Goal: Task Accomplishment & Management: Use online tool/utility

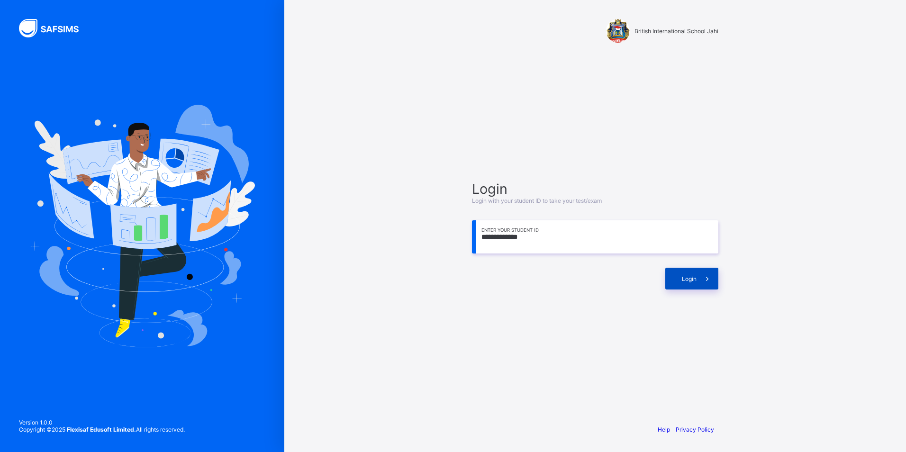
type input "**********"
click at [694, 268] on div "Login" at bounding box center [691, 279] width 53 height 22
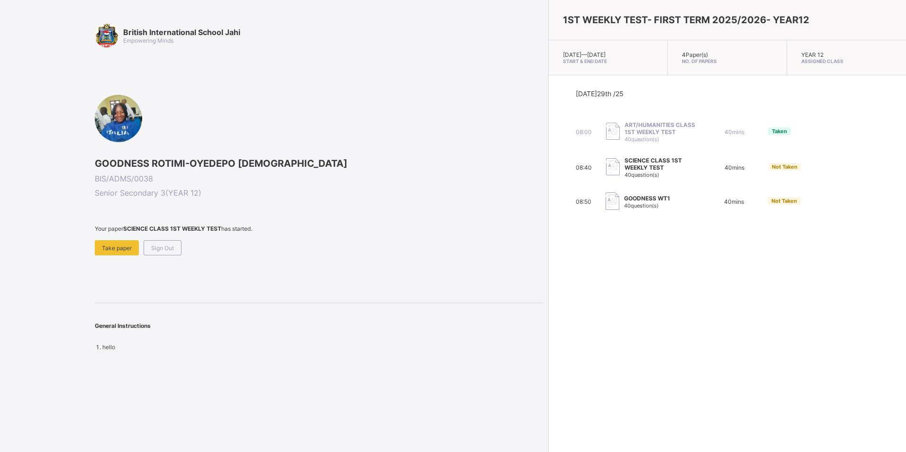
click at [624, 133] on div "08:00 ART/HUMANITIES CLASS 1ST WEEKLY TEST 40 question(s) 40 mins Taken" at bounding box center [727, 131] width 304 height 21
click at [624, 135] on div "08:00 ART/HUMANITIES CLASS 1ST WEEKLY TEST 40 question(s) 40 mins Taken" at bounding box center [727, 131] width 304 height 21
click at [624, 201] on span "GOODNESS WT1" at bounding box center [647, 198] width 46 height 7
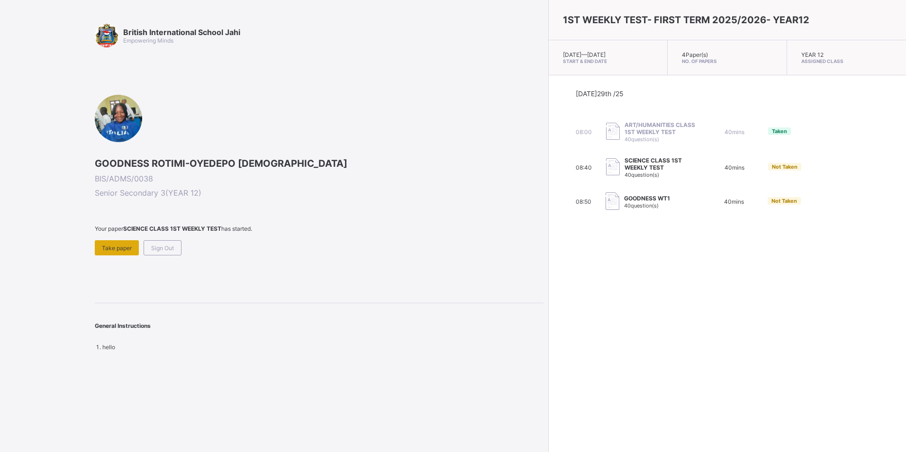
click at [121, 251] on span "Take paper" at bounding box center [117, 247] width 30 height 7
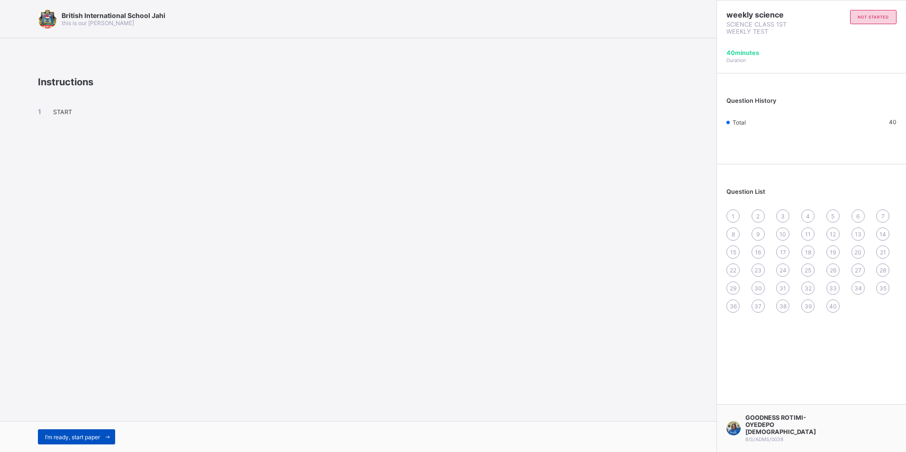
click at [91, 438] on span "I’m ready, start paper" at bounding box center [72, 436] width 55 height 7
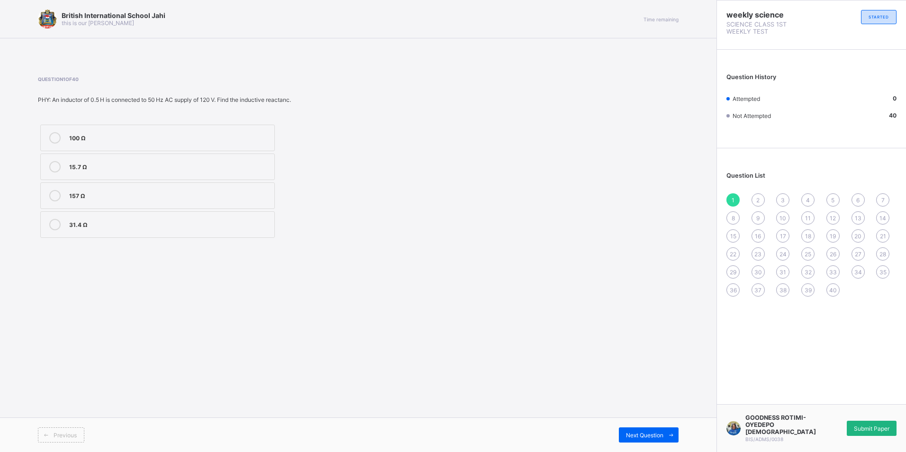
click at [870, 425] on span "Submit Paper" at bounding box center [871, 428] width 36 height 7
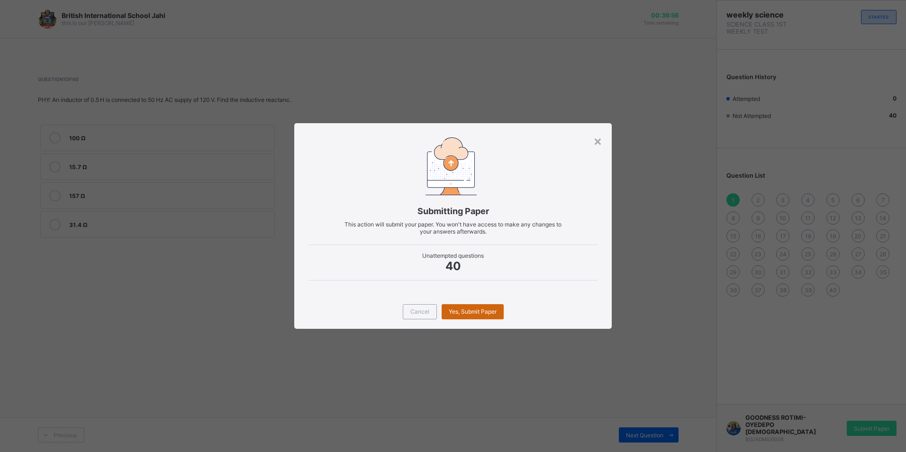
click at [455, 316] on div "Yes, Submit Paper" at bounding box center [472, 311] width 62 height 15
drag, startPoint x: 598, startPoint y: 137, endPoint x: 326, endPoint y: 165, distance: 273.8
click at [597, 138] on div "×" at bounding box center [597, 141] width 9 height 16
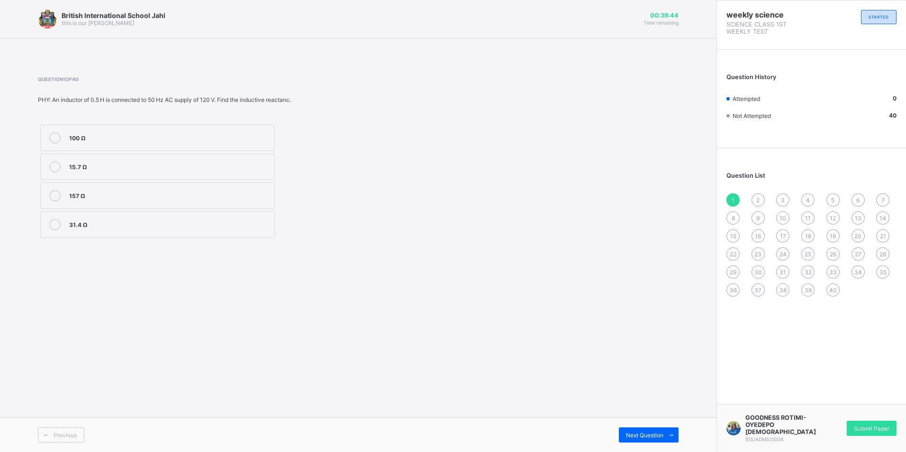
click at [69, 166] on label "15.7 Ω" at bounding box center [157, 166] width 234 height 27
click at [874, 431] on span "Submit Paper" at bounding box center [871, 428] width 36 height 7
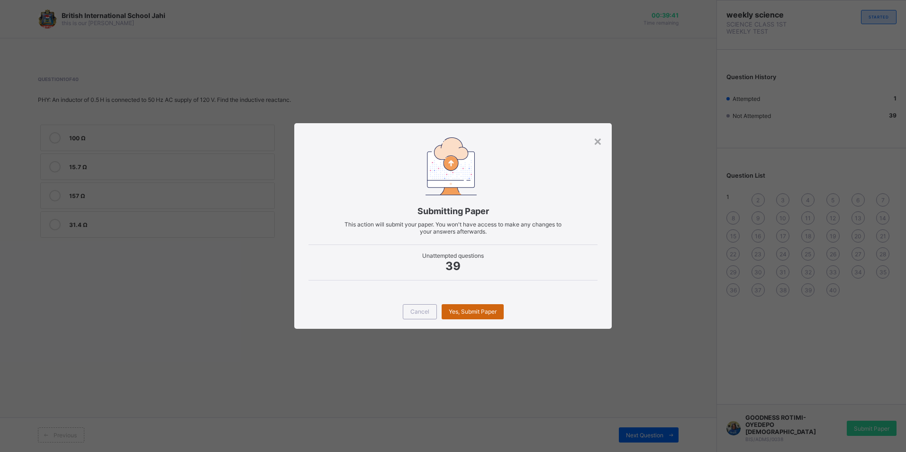
click at [492, 312] on span "Yes, Submit Paper" at bounding box center [472, 311] width 48 height 7
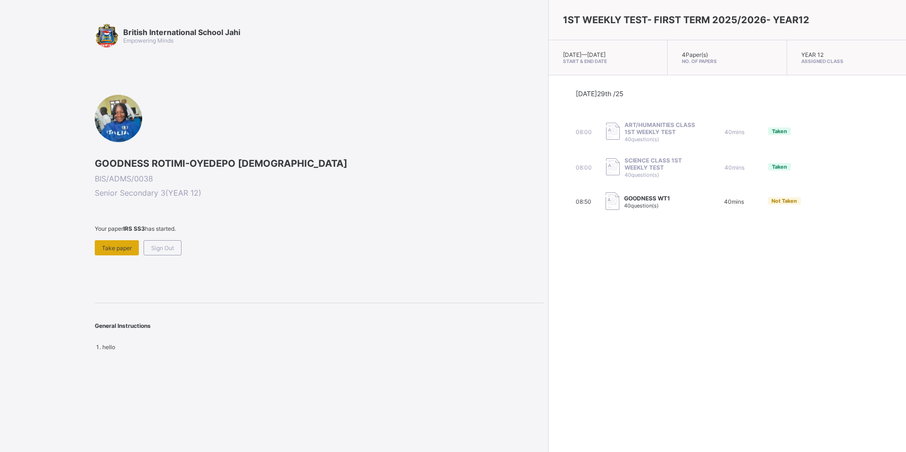
click at [108, 244] on span "Take paper" at bounding box center [117, 247] width 30 height 7
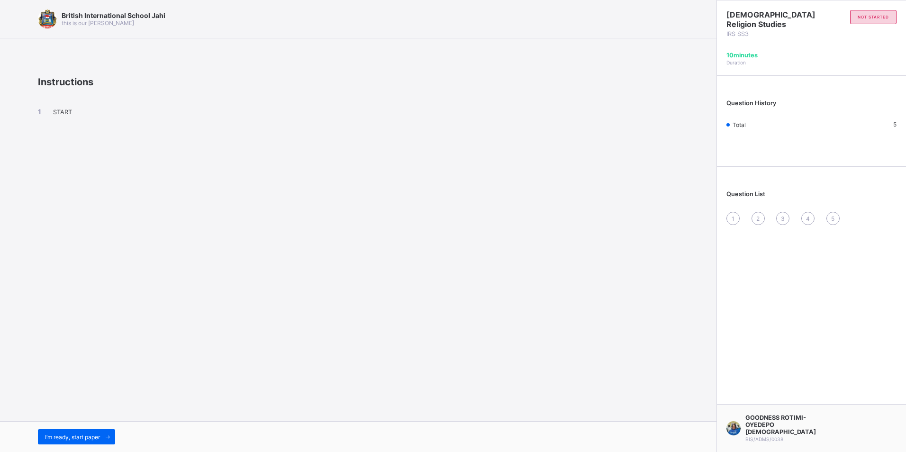
click at [103, 428] on div "I’m ready, start paper" at bounding box center [358, 436] width 716 height 31
click at [82, 438] on span "I’m ready, start paper" at bounding box center [72, 436] width 55 height 7
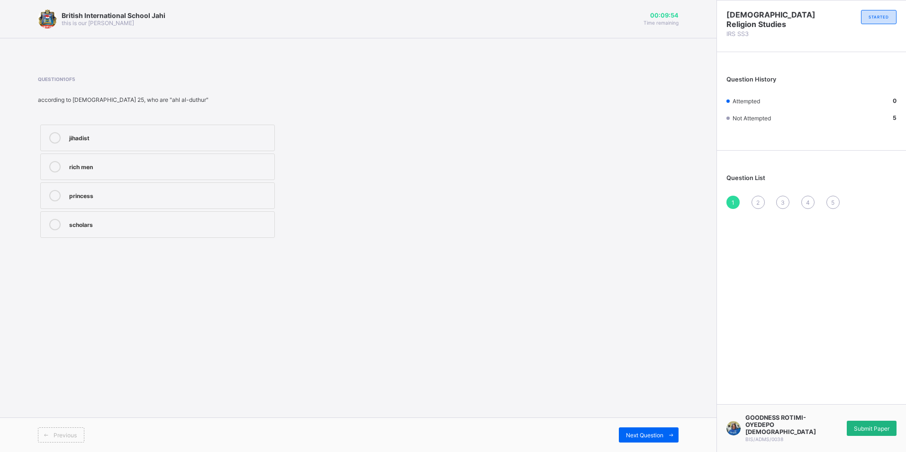
click at [881, 428] on span "Submit Paper" at bounding box center [871, 428] width 36 height 7
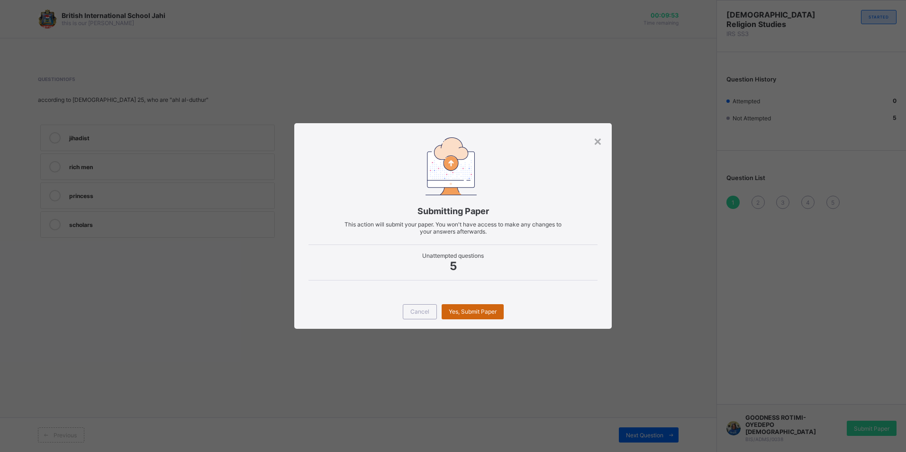
click at [462, 308] on span "Yes, Submit Paper" at bounding box center [472, 311] width 48 height 7
click at [601, 139] on div "×" at bounding box center [597, 141] width 9 height 16
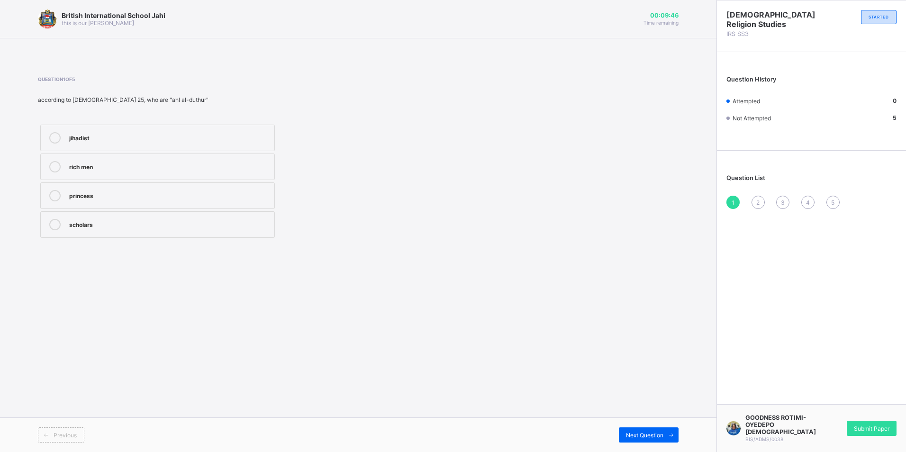
click at [170, 182] on label "princess" at bounding box center [157, 195] width 234 height 27
click at [862, 430] on span "Submit Paper" at bounding box center [871, 428] width 36 height 7
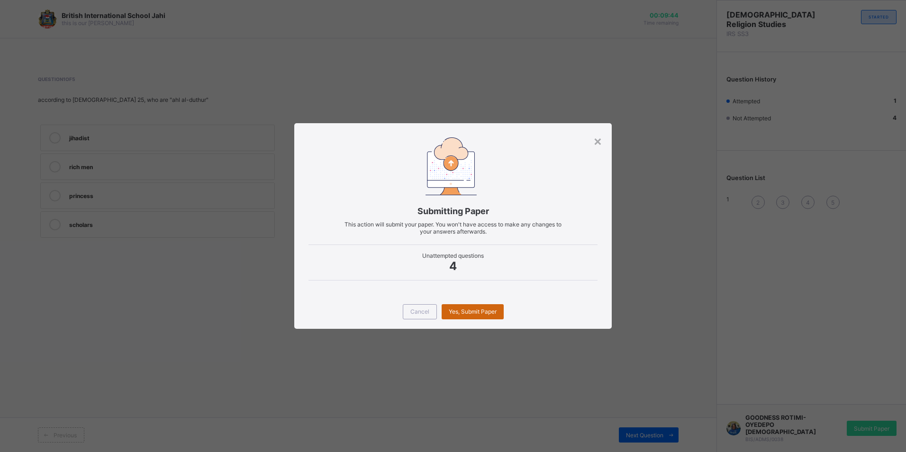
click at [467, 313] on span "Yes, Submit Paper" at bounding box center [472, 311] width 48 height 7
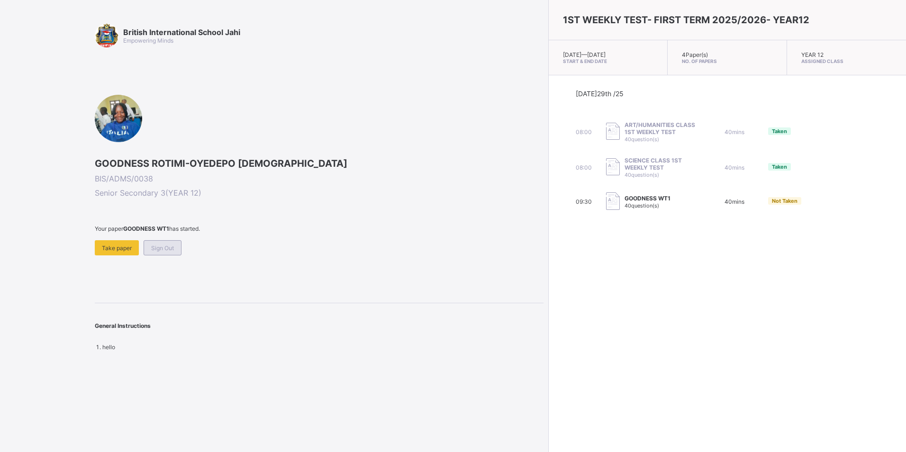
click at [148, 246] on div "Sign Out" at bounding box center [162, 247] width 38 height 15
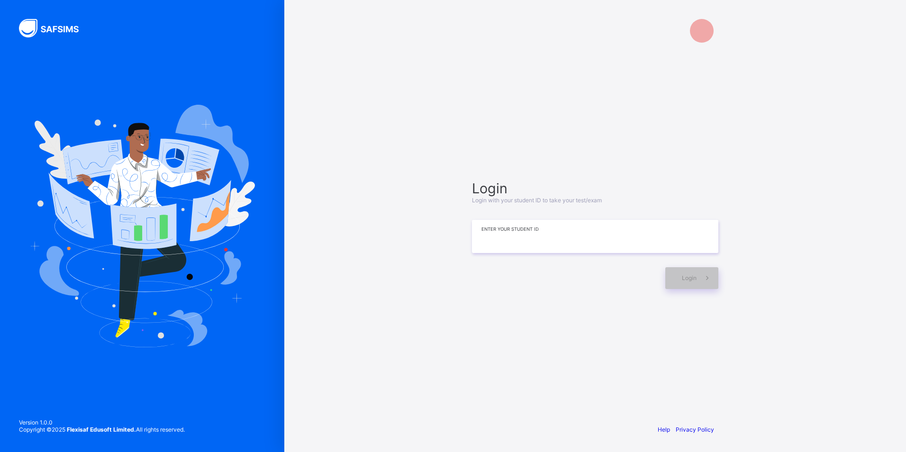
click at [498, 238] on input at bounding box center [595, 236] width 246 height 33
type input "**********"
click at [672, 282] on div "Login" at bounding box center [691, 278] width 53 height 22
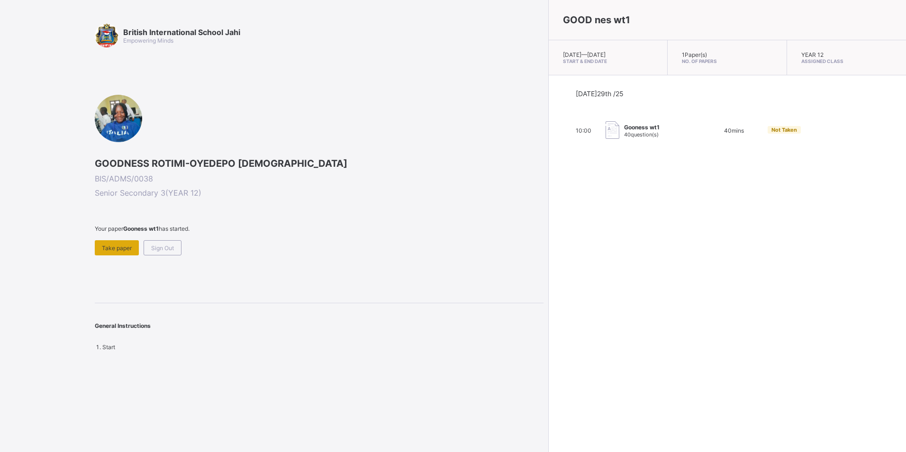
click at [123, 249] on span "Take paper" at bounding box center [117, 247] width 30 height 7
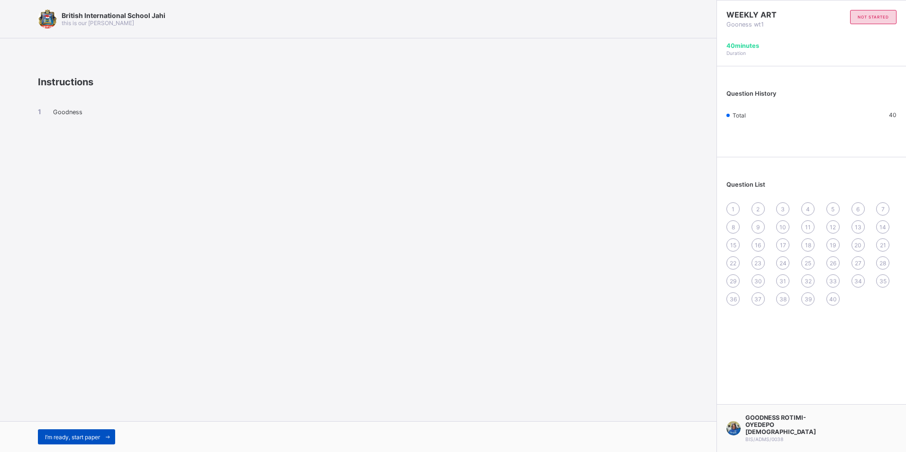
click at [97, 432] on div "I’m ready, start paper" at bounding box center [76, 436] width 77 height 15
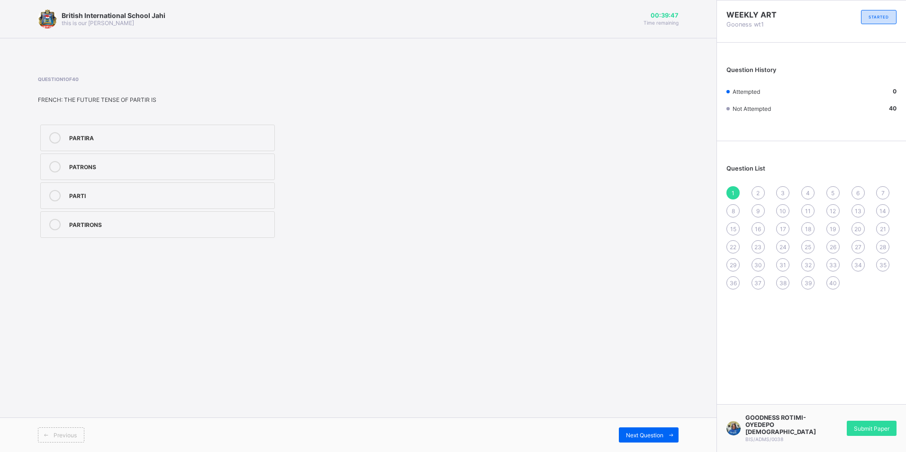
click at [122, 192] on div "PARTI" at bounding box center [169, 194] width 200 height 9
click at [731, 216] on div "8" at bounding box center [732, 210] width 13 height 13
click at [136, 138] on div "ends on a sad and serious note" at bounding box center [169, 136] width 200 height 9
click at [736, 227] on div "15" at bounding box center [732, 228] width 13 height 13
click at [133, 224] on div "Complement of a verb" at bounding box center [169, 223] width 200 height 9
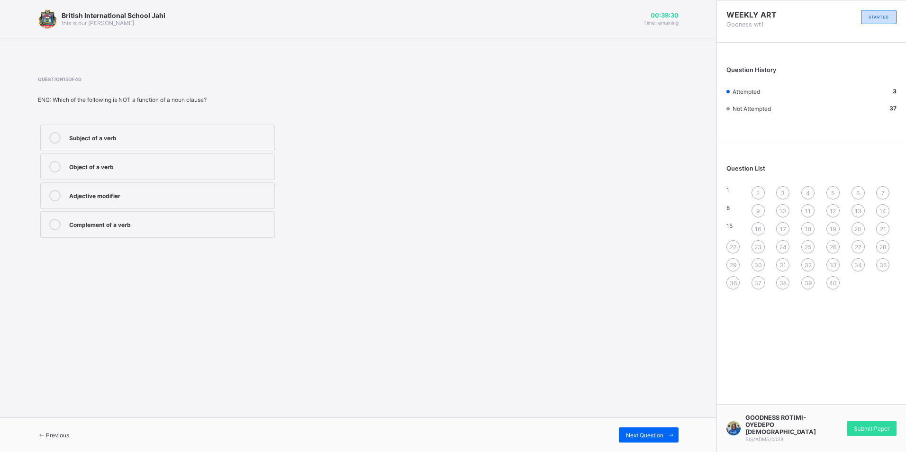
click at [730, 245] on span "22" at bounding box center [732, 246] width 7 height 7
click at [156, 139] on div "[GEOGRAPHIC_DATA]" at bounding box center [169, 136] width 200 height 9
click at [732, 267] on span "29" at bounding box center [732, 264] width 7 height 7
click at [94, 146] on label "Independence Constitution" at bounding box center [157, 138] width 234 height 27
click at [737, 280] on div "36" at bounding box center [732, 282] width 13 height 13
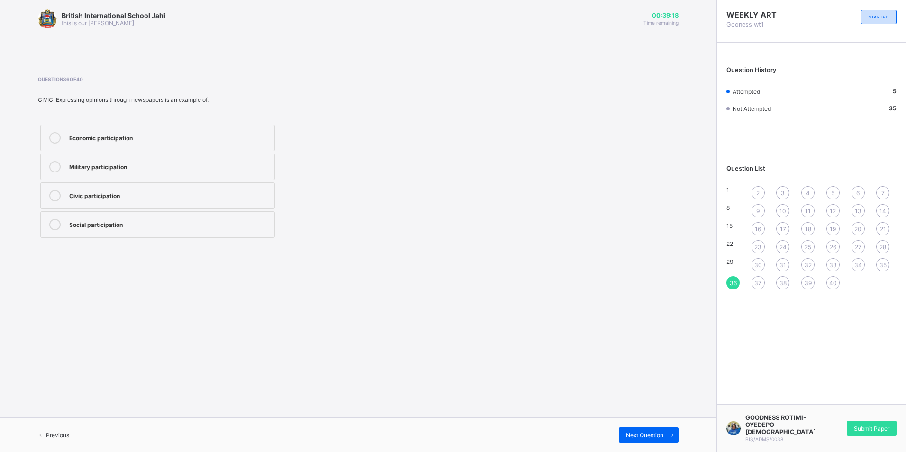
click at [121, 231] on label "Social participation" at bounding box center [157, 224] width 234 height 27
click at [757, 282] on span "37" at bounding box center [757, 282] width 7 height 7
click at [108, 218] on label "Economic participation" at bounding box center [157, 224] width 234 height 27
click at [755, 267] on span "30" at bounding box center [758, 264] width 8 height 7
click at [732, 285] on span "36" at bounding box center [732, 282] width 7 height 7
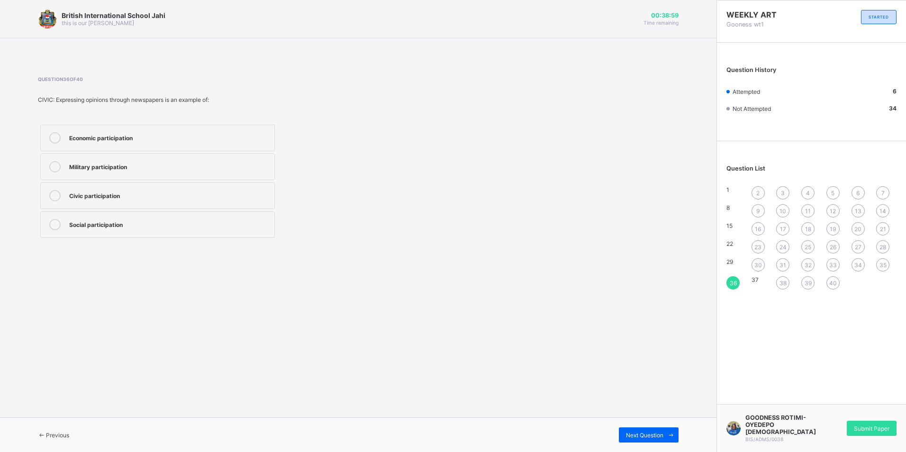
drag, startPoint x: 127, startPoint y: 222, endPoint x: 328, endPoint y: 222, distance: 200.8
click at [128, 222] on div "Social participation" at bounding box center [169, 223] width 200 height 9
click at [761, 265] on span "30" at bounding box center [758, 264] width 8 height 7
click at [124, 138] on div "[PERSON_NAME]" at bounding box center [169, 136] width 200 height 9
click at [180, 228] on div "[PERSON_NAME]" at bounding box center [169, 224] width 200 height 11
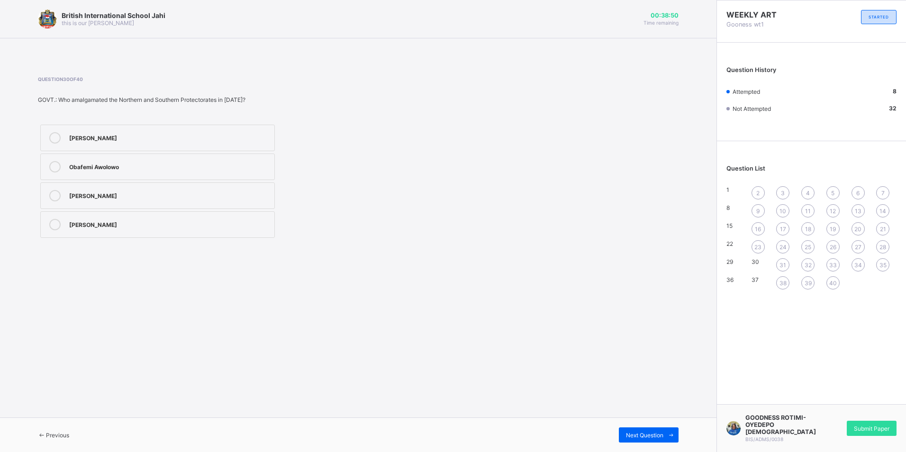
drag, startPoint x: 757, startPoint y: 243, endPoint x: 752, endPoint y: 243, distance: 5.7
click at [757, 244] on span "23" at bounding box center [757, 246] width 7 height 7
click at [132, 222] on div "1st" at bounding box center [169, 223] width 200 height 9
click at [761, 231] on span "16" at bounding box center [757, 228] width 6 height 7
drag, startPoint x: 188, startPoint y: 224, endPoint x: 511, endPoint y: 158, distance: 330.8
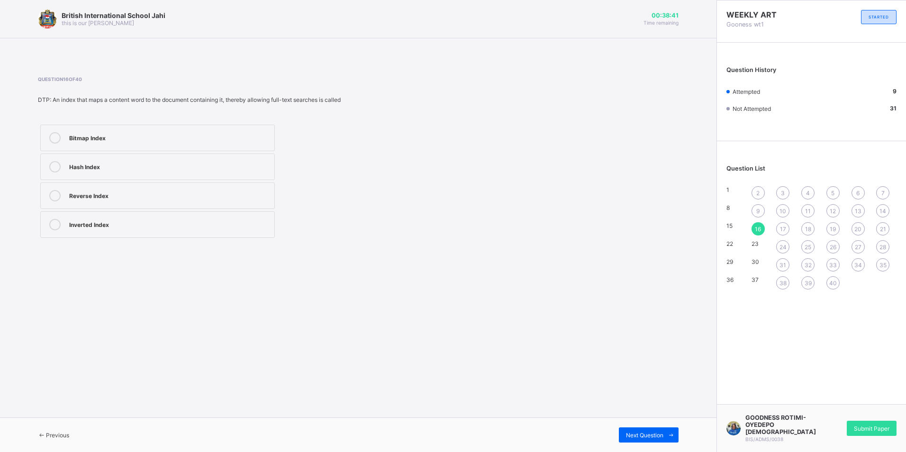
click at [200, 219] on div "Inverted Index" at bounding box center [169, 223] width 200 height 9
click at [763, 210] on div "9" at bounding box center [757, 210] width 13 height 13
drag, startPoint x: 233, startPoint y: 157, endPoint x: 404, endPoint y: 173, distance: 171.7
click at [244, 160] on label "knows the thoughts and actions of all characters" at bounding box center [157, 166] width 234 height 27
click at [753, 191] on div "2" at bounding box center [757, 192] width 13 height 13
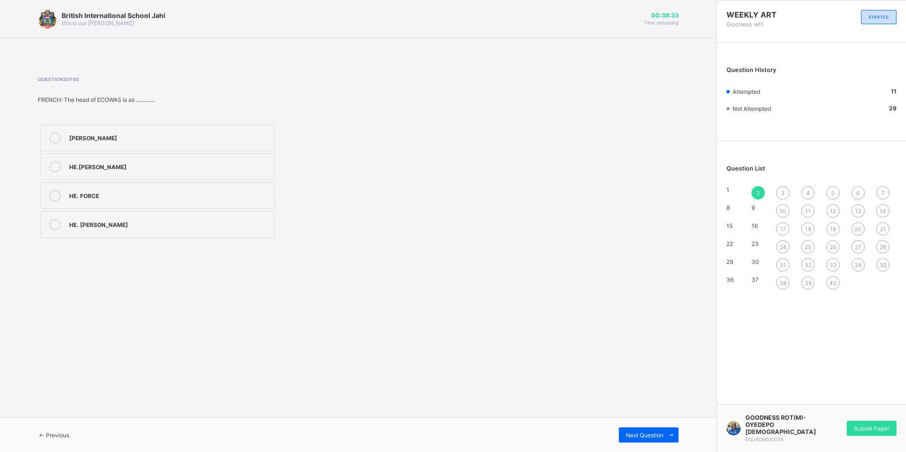
click at [258, 226] on div "HE. [PERSON_NAME]" at bounding box center [169, 223] width 200 height 9
click at [779, 285] on span "38" at bounding box center [782, 282] width 7 height 7
click at [115, 160] on label "Political participation" at bounding box center [157, 166] width 234 height 27
click at [785, 261] on span "31" at bounding box center [782, 264] width 7 height 7
click at [118, 160] on label "a [DEMOGRAPHIC_DATA] messiah" at bounding box center [157, 166] width 234 height 27
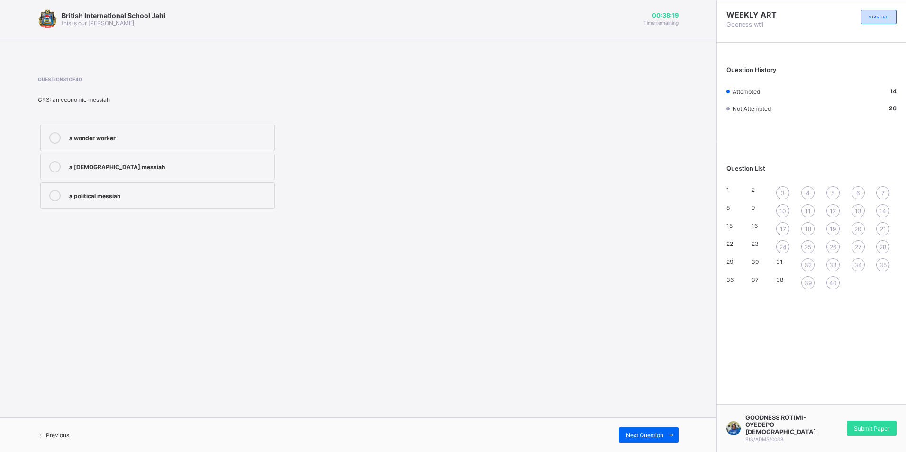
click at [784, 248] on span "24" at bounding box center [782, 246] width 7 height 7
click at [159, 203] on label "None of the above" at bounding box center [157, 195] width 234 height 27
click at [780, 227] on span "17" at bounding box center [783, 228] width 6 height 7
drag, startPoint x: 119, startPoint y: 224, endPoint x: 288, endPoint y: 217, distance: 169.2
click at [124, 224] on div "Inverted Index" at bounding box center [169, 223] width 200 height 9
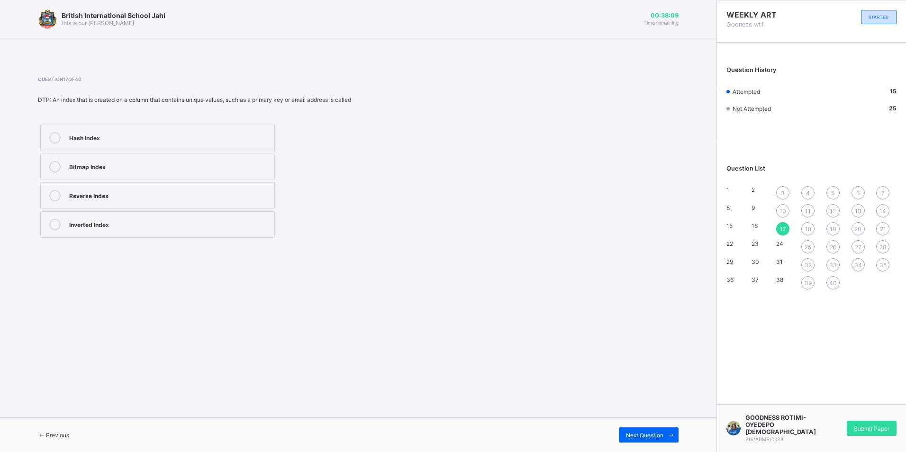
click at [781, 212] on span "10" at bounding box center [782, 210] width 7 height 7
click at [783, 225] on span "17" at bounding box center [783, 228] width 6 height 7
click at [187, 221] on div "Inverted Index" at bounding box center [169, 223] width 200 height 9
click at [776, 207] on div "10" at bounding box center [782, 210] width 13 height 13
click at [143, 196] on div "setting" at bounding box center [169, 194] width 200 height 9
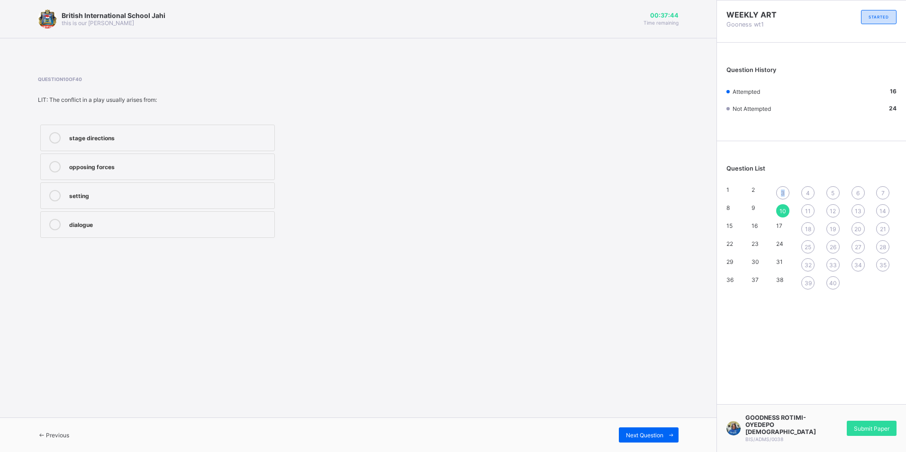
click at [784, 191] on div "3" at bounding box center [782, 192] width 13 height 13
click at [186, 188] on label "17" at bounding box center [157, 195] width 234 height 27
click at [801, 194] on div "4" at bounding box center [807, 192] width 13 height 13
click at [104, 142] on div "ECOWAS" at bounding box center [169, 137] width 200 height 11
click at [806, 210] on span "11" at bounding box center [808, 210] width 6 height 7
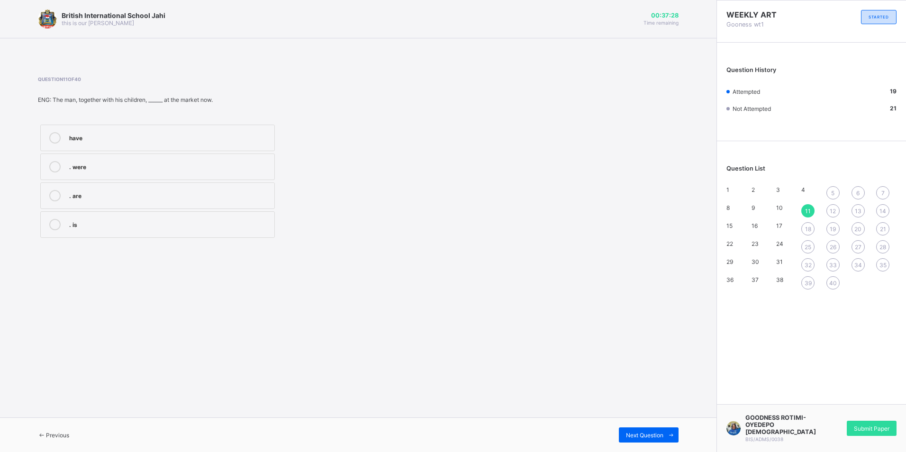
click at [108, 170] on div ". were" at bounding box center [169, 165] width 200 height 9
click at [806, 224] on div "18" at bounding box center [807, 228] width 13 height 13
click at [190, 179] on label "Clustered Index" at bounding box center [157, 166] width 234 height 27
click at [809, 245] on span "25" at bounding box center [807, 246] width 7 height 7
drag, startPoint x: 155, startPoint y: 202, endPoint x: 278, endPoint y: 210, distance: 123.4
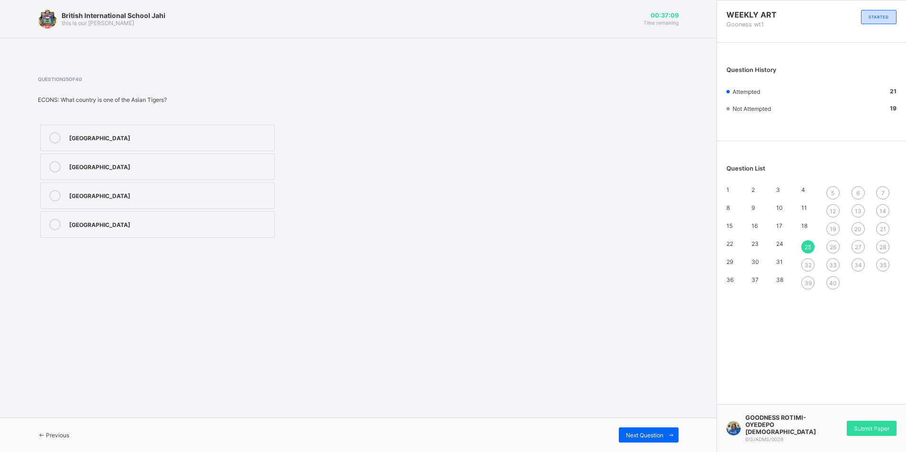
click at [166, 202] on label "[GEOGRAPHIC_DATA]" at bounding box center [157, 195] width 234 height 27
click at [812, 263] on div "32" at bounding box center [807, 264] width 13 height 13
click at [202, 158] on label "be a magician" at bounding box center [157, 166] width 234 height 27
click at [819, 286] on div "1 2 3 4 5 6 7 8 9 10 11 12 13 14 15 16 17 18 19 20 21 22 23 24 25 26 27 28 29 3…" at bounding box center [811, 237] width 170 height 103
click at [805, 284] on span "39" at bounding box center [807, 282] width 7 height 7
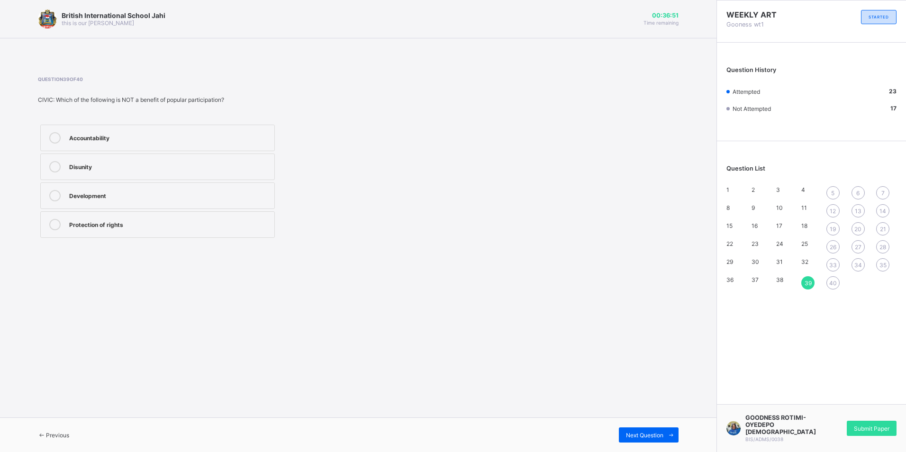
click at [233, 169] on div "Disunity" at bounding box center [169, 165] width 200 height 9
click at [834, 280] on span "40" at bounding box center [833, 282] width 8 height 7
click at [125, 135] on div "To promote accountability" at bounding box center [169, 136] width 200 height 9
click at [834, 269] on div "33" at bounding box center [832, 264] width 13 height 13
click at [206, 129] on label "Support for Holy spirit" at bounding box center [157, 138] width 234 height 27
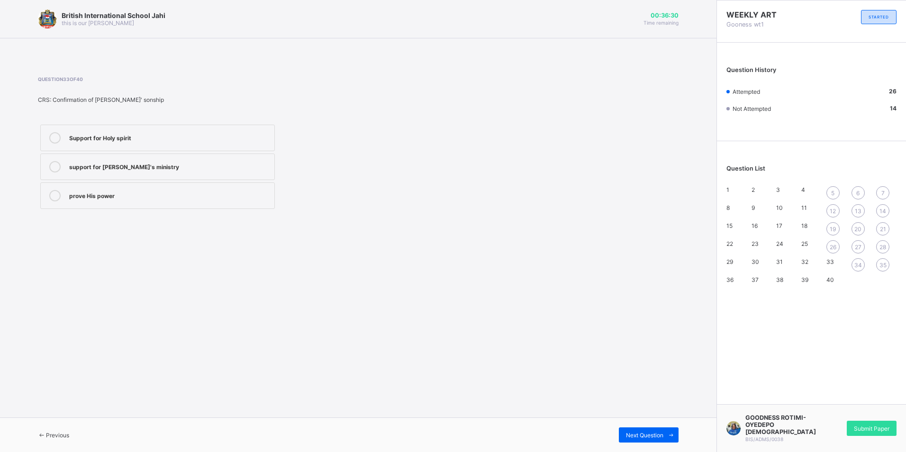
click at [834, 249] on span "26" at bounding box center [832, 246] width 7 height 7
drag, startPoint x: 143, startPoint y: 220, endPoint x: 421, endPoint y: 196, distance: 279.5
click at [143, 221] on div "Economic differences" at bounding box center [169, 223] width 200 height 9
click at [828, 228] on div "19" at bounding box center [832, 228] width 13 height 13
drag, startPoint x: 112, startPoint y: 190, endPoint x: 229, endPoint y: 202, distance: 117.6
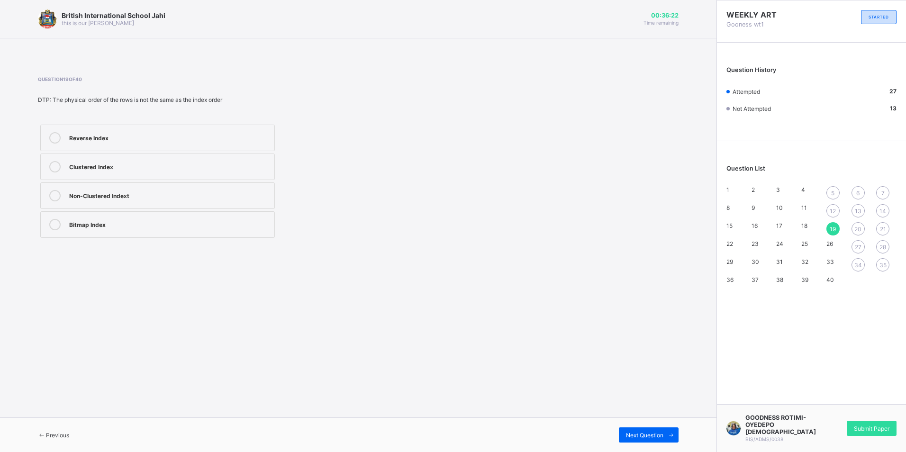
click at [112, 190] on div "Non-Clustered Indext" at bounding box center [169, 194] width 200 height 9
click at [837, 211] on div "12" at bounding box center [832, 210] width 13 height 13
drag, startPoint x: 209, startPoint y: 216, endPoint x: 880, endPoint y: 225, distance: 670.7
click at [213, 216] on label "He said that he was tired." at bounding box center [157, 224] width 234 height 27
click at [833, 192] on span "5" at bounding box center [832, 192] width 3 height 7
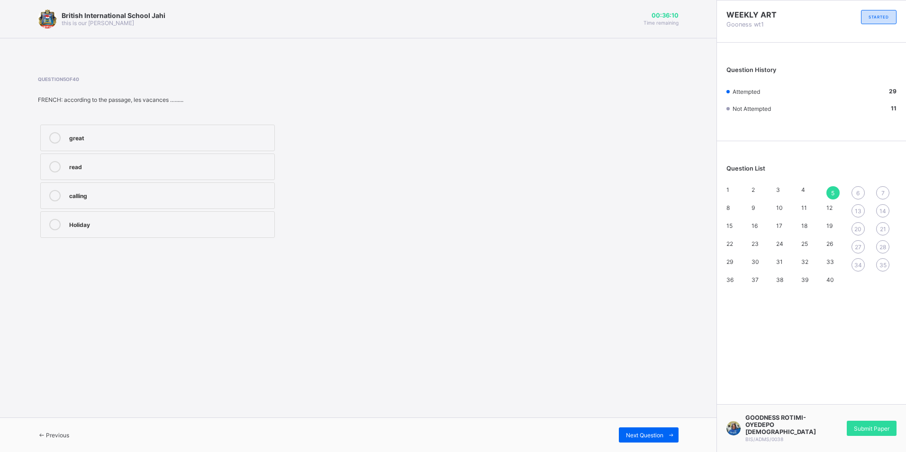
click at [89, 228] on div "Holiday" at bounding box center [169, 224] width 200 height 11
click at [854, 266] on span "34" at bounding box center [858, 264] width 8 height 7
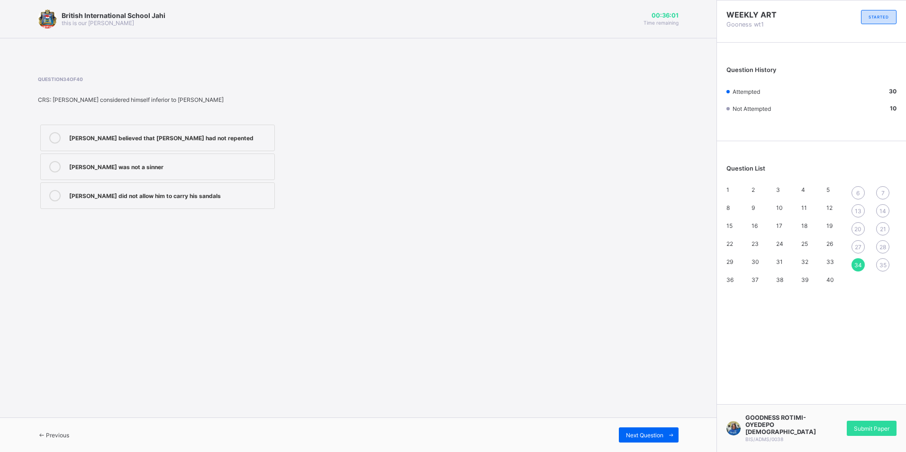
drag, startPoint x: 186, startPoint y: 170, endPoint x: 391, endPoint y: 158, distance: 205.9
click at [193, 170] on div "[PERSON_NAME] was not a sinner" at bounding box center [169, 165] width 200 height 9
click at [860, 245] on span "27" at bounding box center [857, 246] width 7 height 7
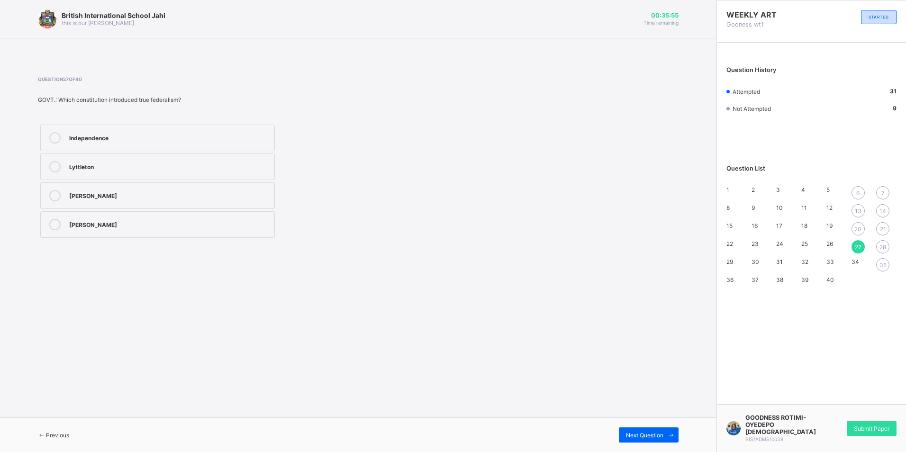
click at [82, 131] on label "Independence" at bounding box center [157, 138] width 234 height 27
click at [859, 231] on span "20" at bounding box center [857, 228] width 7 height 7
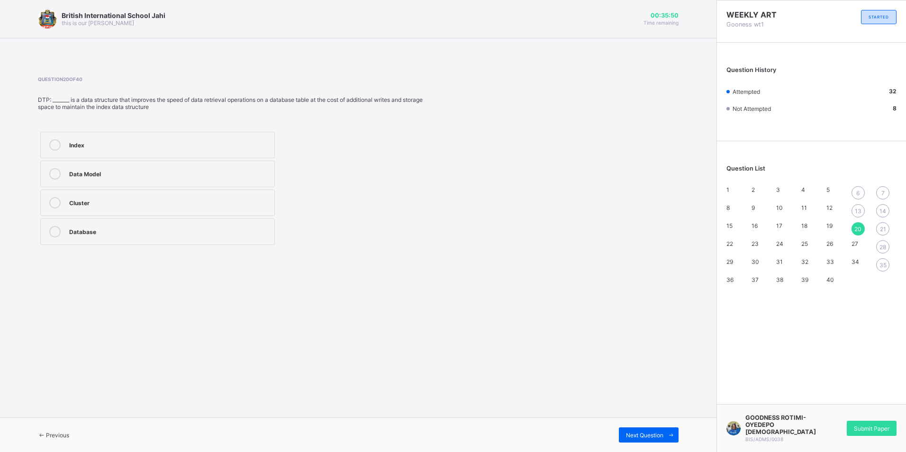
click at [78, 154] on label "Index" at bounding box center [157, 145] width 234 height 27
click at [859, 210] on span "13" at bounding box center [857, 210] width 7 height 7
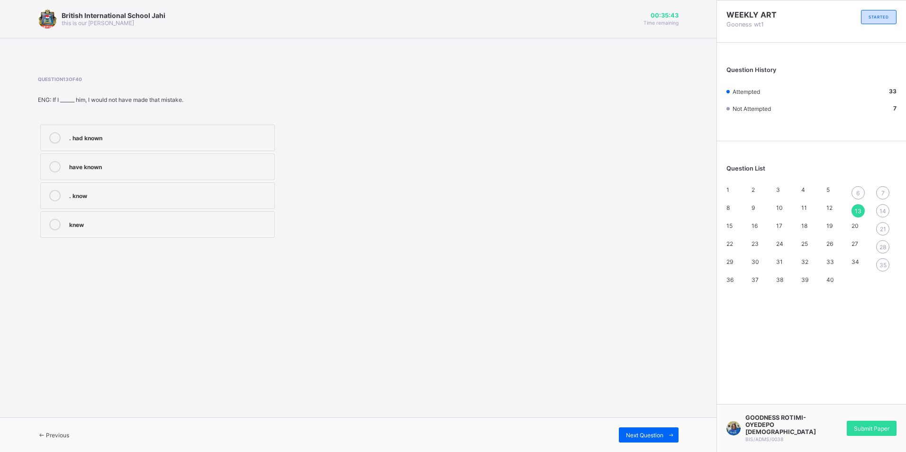
drag, startPoint x: 112, startPoint y: 224, endPoint x: 126, endPoint y: 206, distance: 23.6
click at [112, 215] on label "knew" at bounding box center [157, 224] width 234 height 27
click at [854, 190] on div "6" at bounding box center [857, 192] width 13 height 13
drag, startPoint x: 186, startPoint y: 221, endPoint x: 362, endPoint y: 235, distance: 176.7
click at [203, 227] on div "the poet’s attitude toward the subject" at bounding box center [169, 223] width 200 height 9
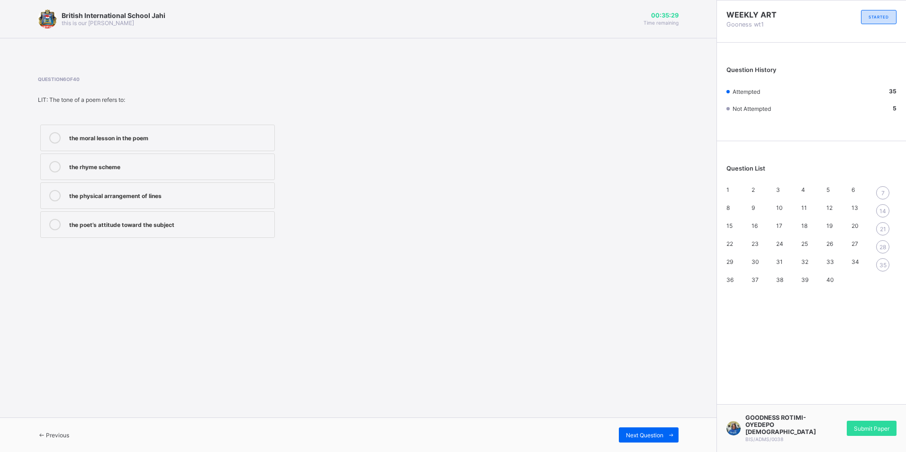
click at [885, 264] on span "35" at bounding box center [882, 264] width 7 height 7
drag, startPoint x: 192, startPoint y: 147, endPoint x: 458, endPoint y: 143, distance: 265.7
click at [216, 146] on label "show that He was the son of [DEMOGRAPHIC_DATA]" at bounding box center [157, 138] width 234 height 27
click at [885, 252] on div "28" at bounding box center [882, 246] width 13 height 13
click at [126, 142] on div "1951" at bounding box center [169, 137] width 200 height 11
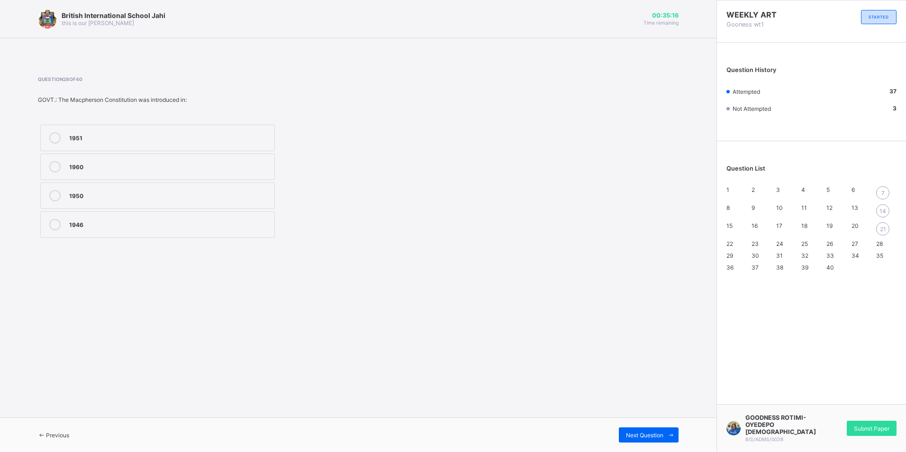
click at [883, 230] on span "21" at bounding box center [882, 228] width 6 height 7
click at [880, 242] on div "28" at bounding box center [886, 243] width 20 height 7
drag, startPoint x: 117, startPoint y: 238, endPoint x: 419, endPoint y: 167, distance: 310.4
click at [126, 234] on div "1951 1960 1950 1946" at bounding box center [157, 181] width 239 height 118
click at [202, 214] on label "1946" at bounding box center [157, 224] width 234 height 27
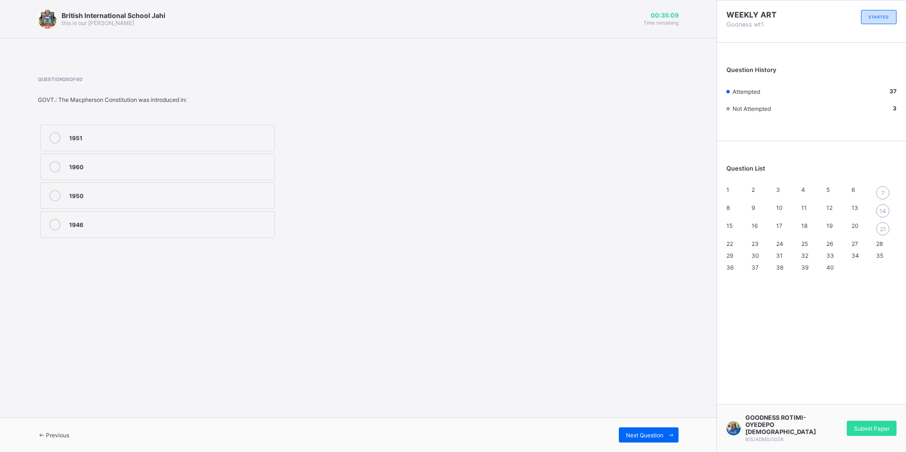
click at [884, 232] on span "21" at bounding box center [882, 228] width 6 height 7
click at [99, 146] on label "D. Are scarce" at bounding box center [157, 138] width 234 height 27
click at [887, 212] on div "14" at bounding box center [882, 210] width 13 height 13
click at [155, 219] on div "rude" at bounding box center [169, 223] width 200 height 9
click at [98, 196] on div "friendly" at bounding box center [169, 194] width 200 height 9
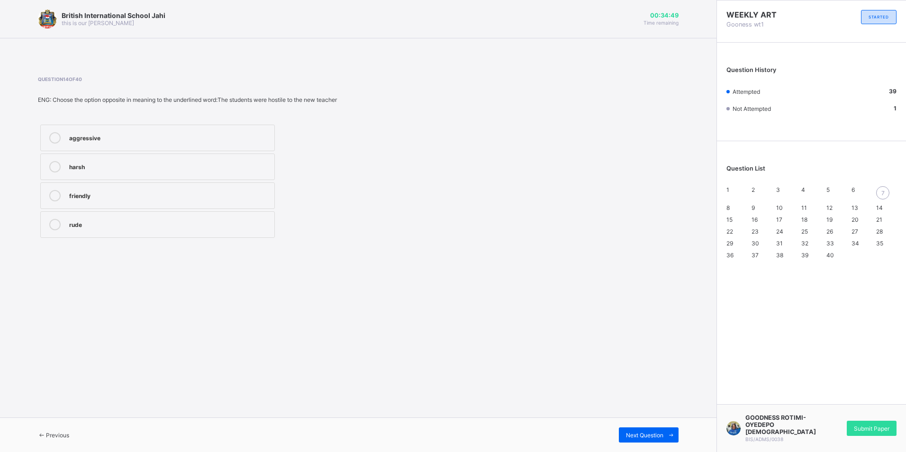
click at [878, 189] on div "7" at bounding box center [882, 192] width 13 height 13
click at [87, 230] on div "setting" at bounding box center [169, 224] width 200 height 11
click at [258, 216] on label "setting" at bounding box center [157, 224] width 234 height 27
click at [868, 428] on span "Submit Paper" at bounding box center [871, 428] width 36 height 7
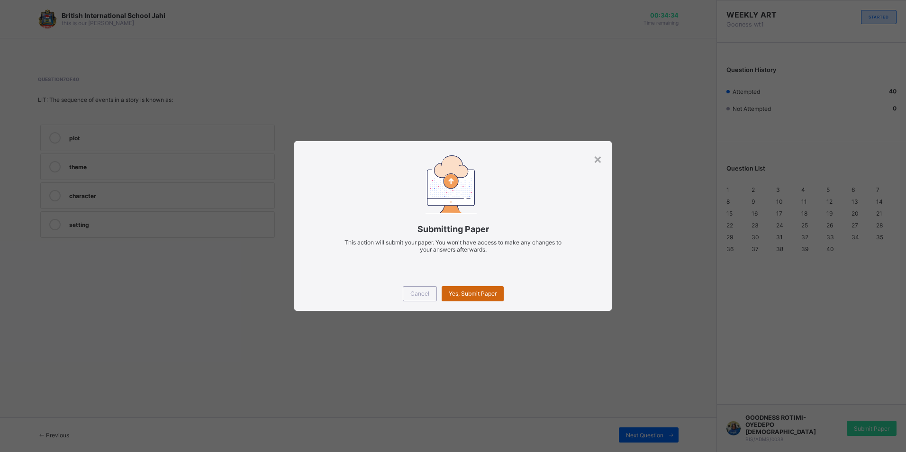
click at [463, 293] on span "Yes, Submit Paper" at bounding box center [472, 293] width 48 height 7
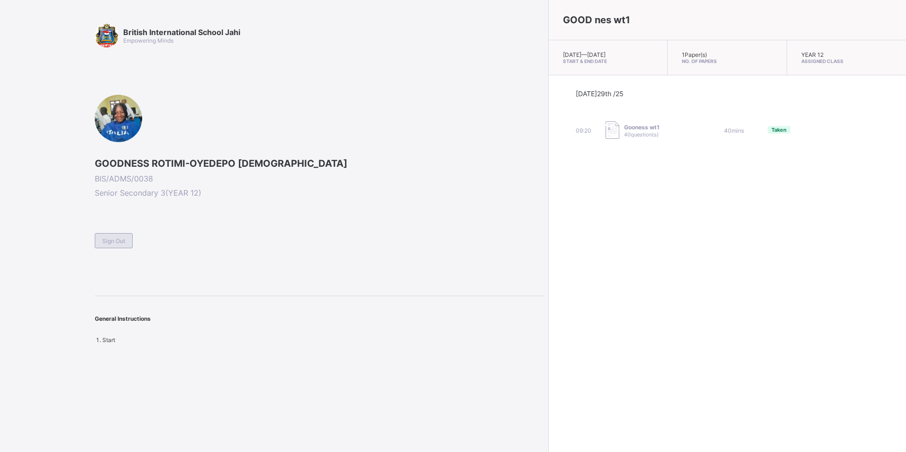
click at [105, 243] on span "Sign Out" at bounding box center [113, 240] width 23 height 7
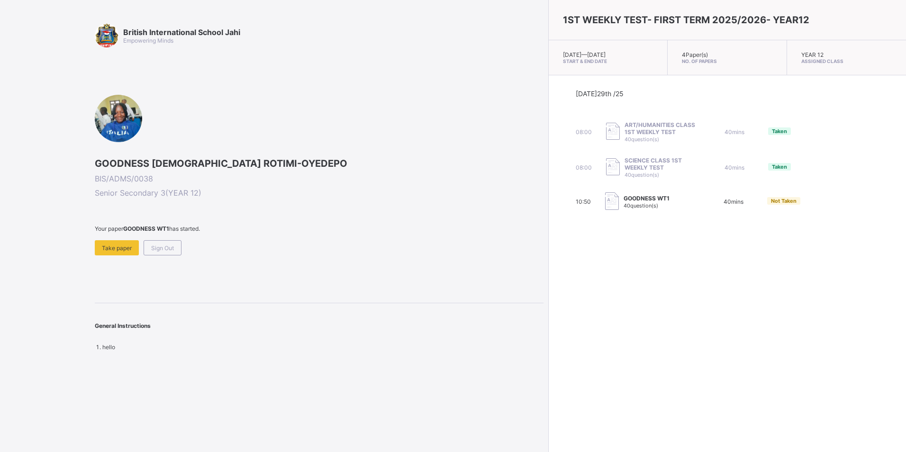
click at [624, 127] on span "ART/HUMANITIES CLASS 1ST WEEKLY TEST" at bounding box center [660, 128] width 72 height 14
click at [373, 124] on div "GOODNESS JESUTOFUNMI ROTIMI-OYEDEPO BIS/ADMS/0038 Senior Secondary 3 ( YEAR 12 …" at bounding box center [319, 175] width 448 height 161
click at [151, 246] on div "Sign Out" at bounding box center [162, 247] width 38 height 15
